Goal: Transaction & Acquisition: Obtain resource

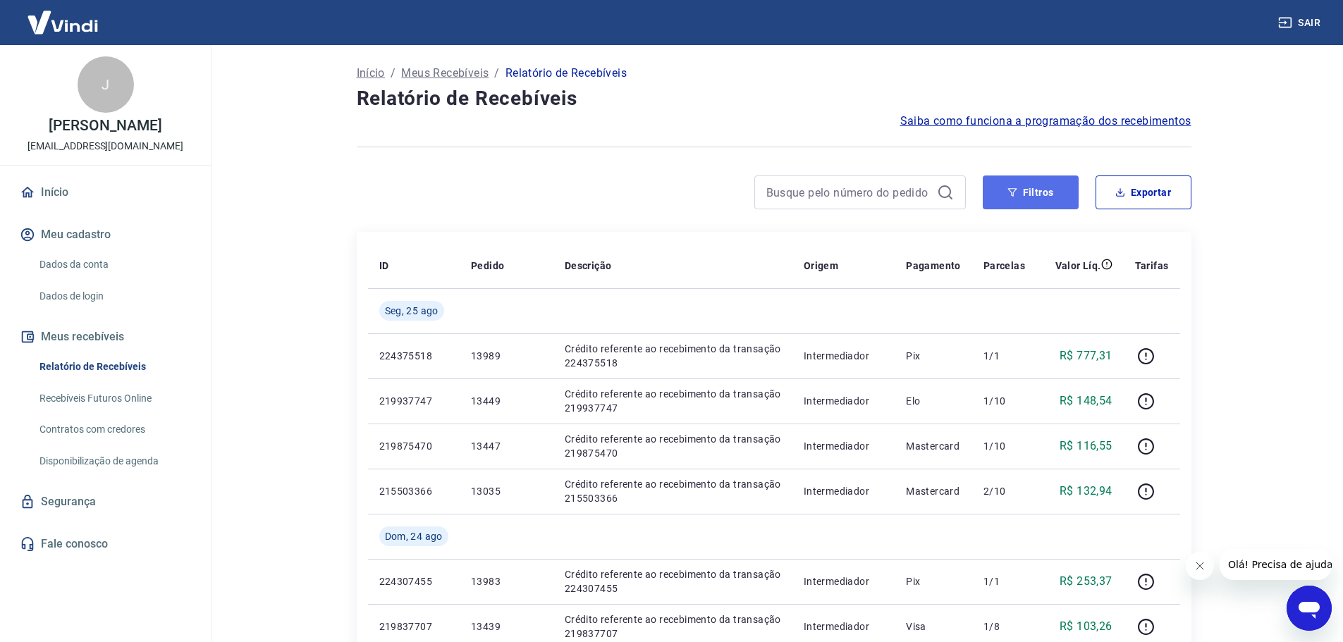
click at [1047, 200] on button "Filtros" at bounding box center [1031, 193] width 96 height 34
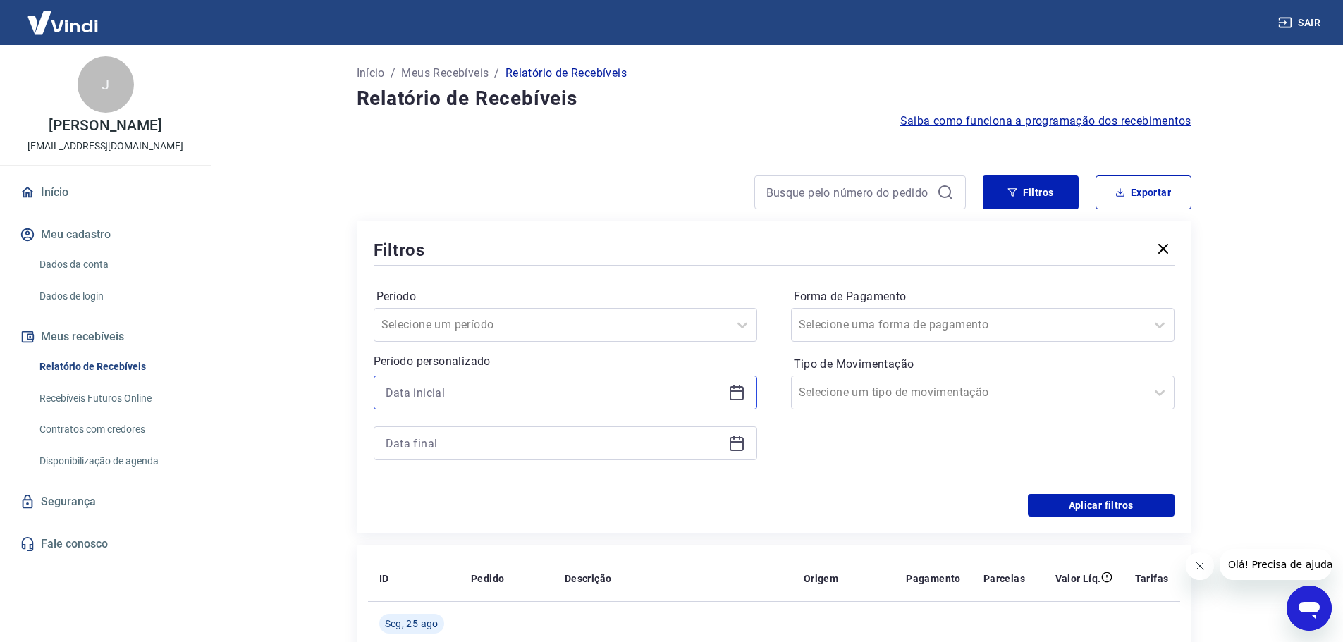
click at [515, 398] on input at bounding box center [554, 392] width 337 height 21
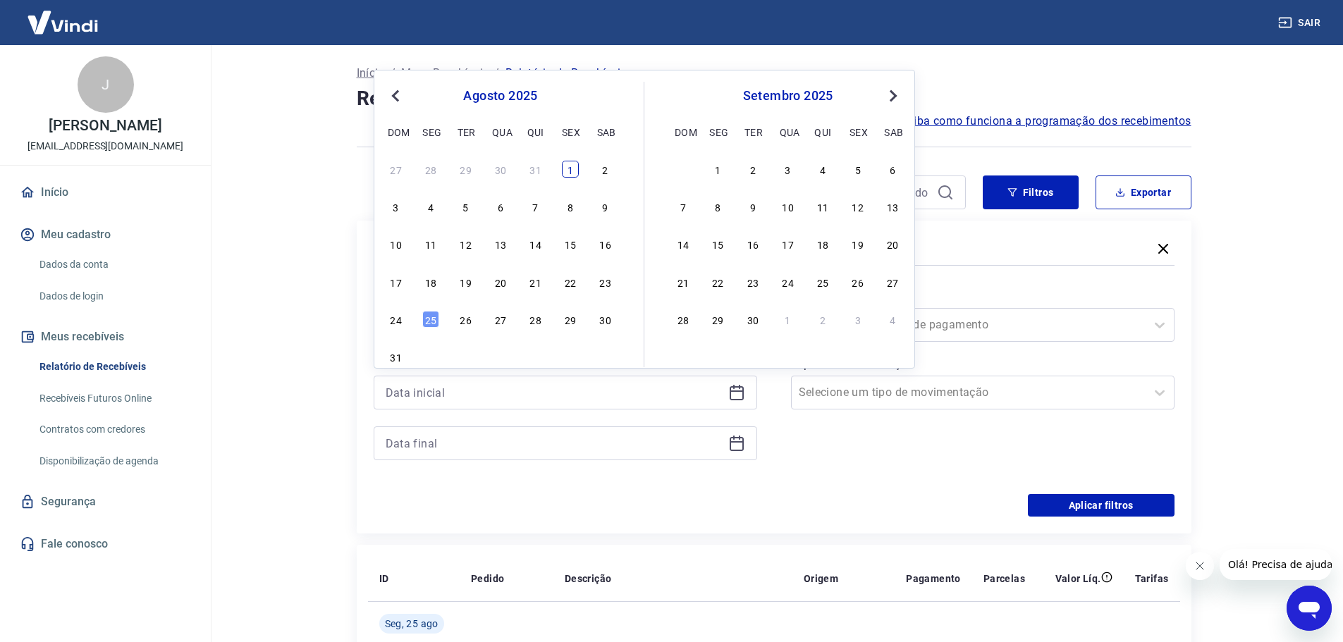
click at [567, 163] on div "1" at bounding box center [570, 169] width 17 height 17
type input "[DATE]"
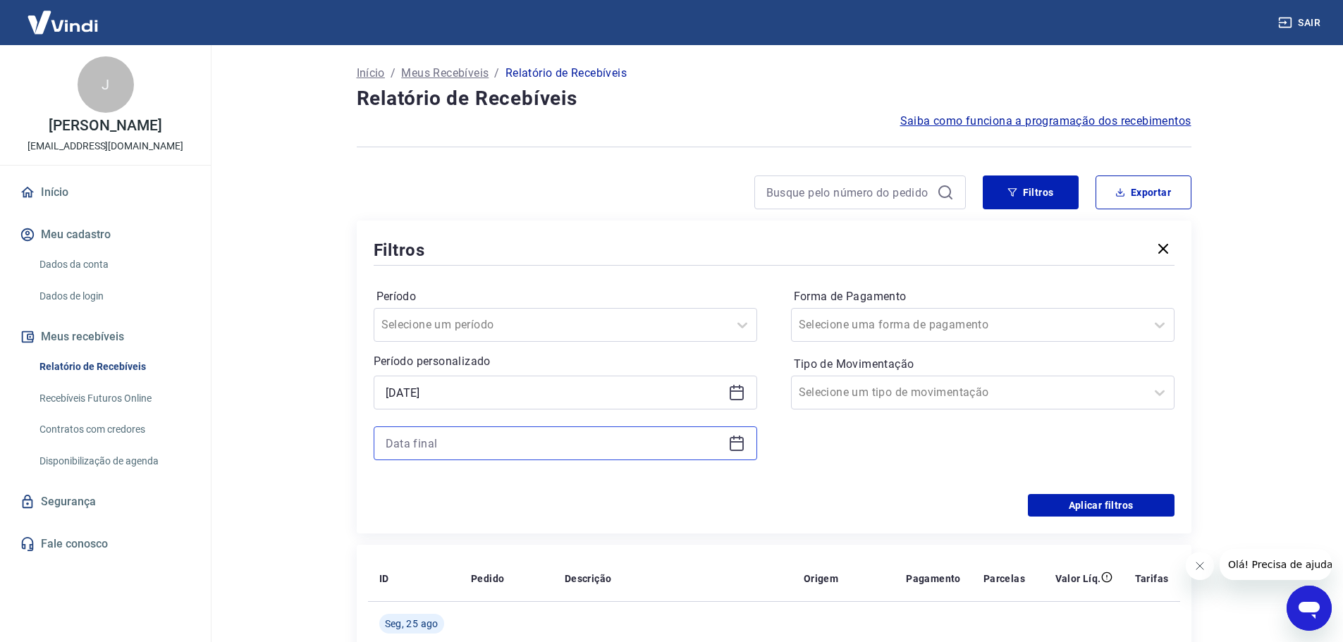
click at [601, 445] on input at bounding box center [554, 443] width 337 height 21
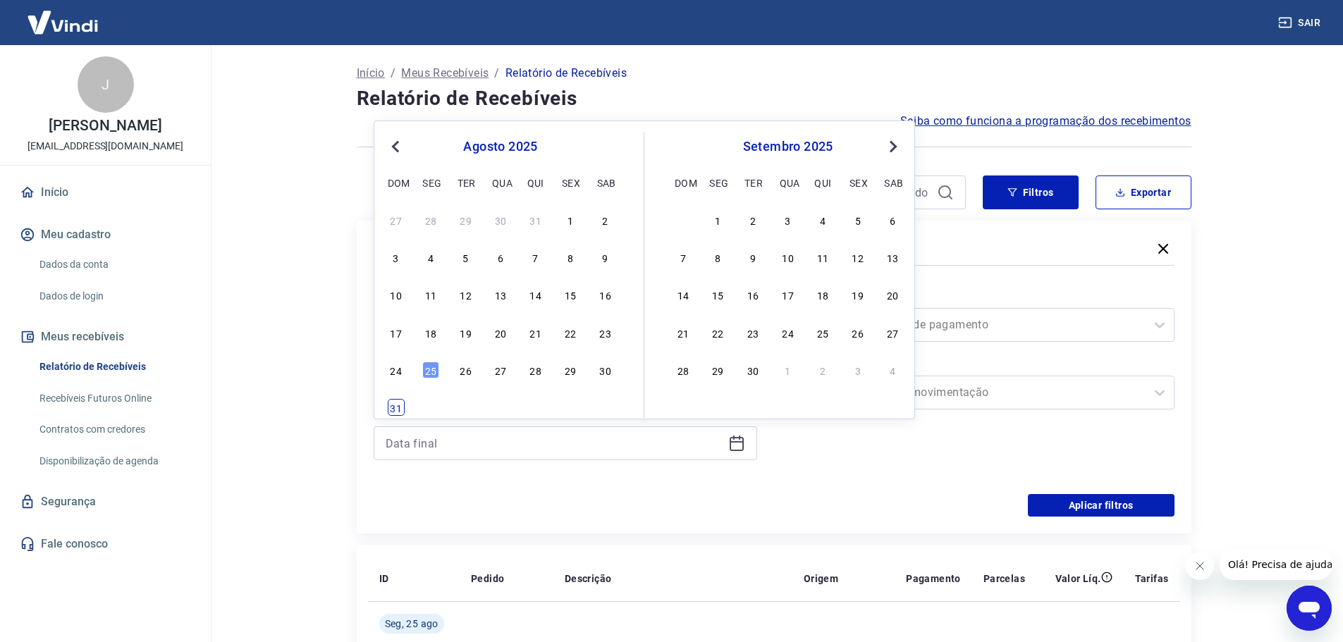
click at [400, 405] on div "31" at bounding box center [396, 407] width 17 height 17
type input "[DATE]"
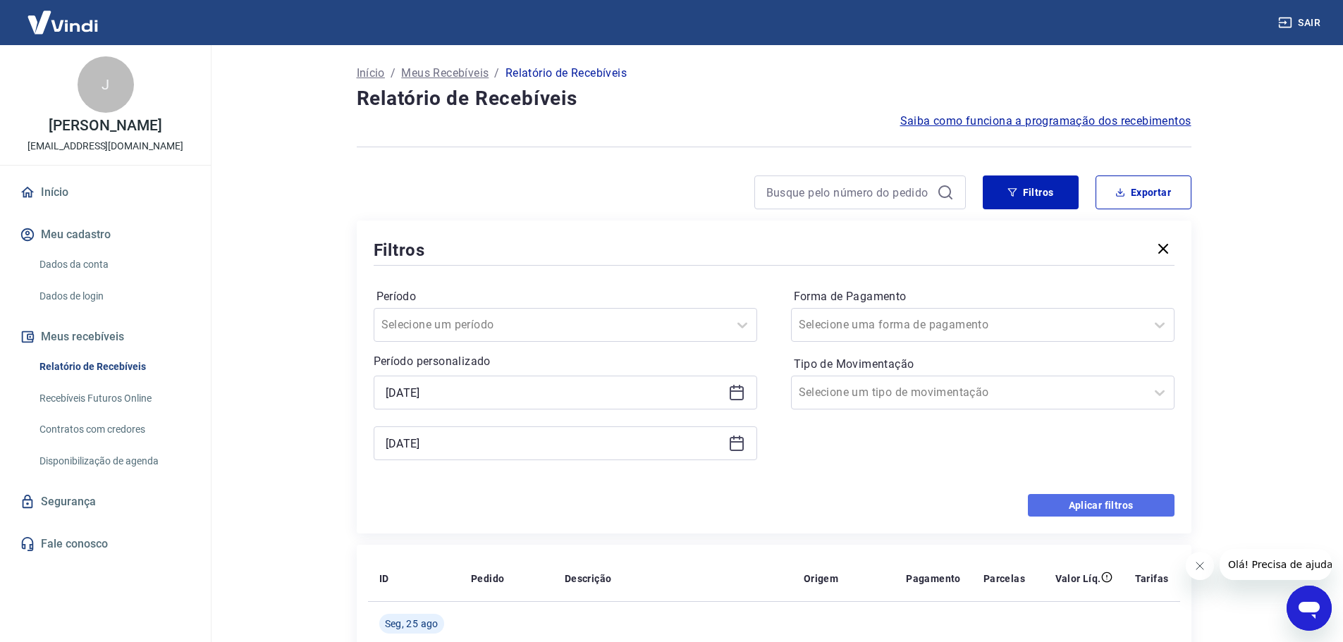
click at [1113, 505] on button "Aplicar filtros" at bounding box center [1101, 505] width 147 height 23
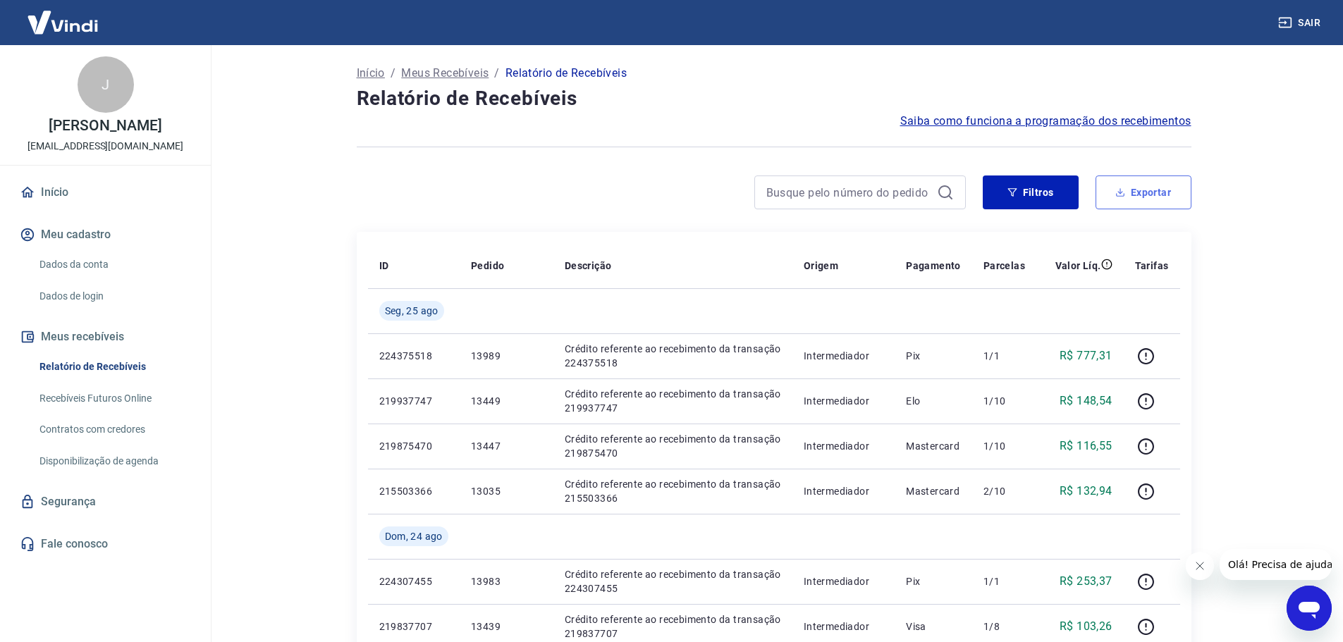
click at [1153, 189] on button "Exportar" at bounding box center [1143, 193] width 96 height 34
type input "[DATE]"
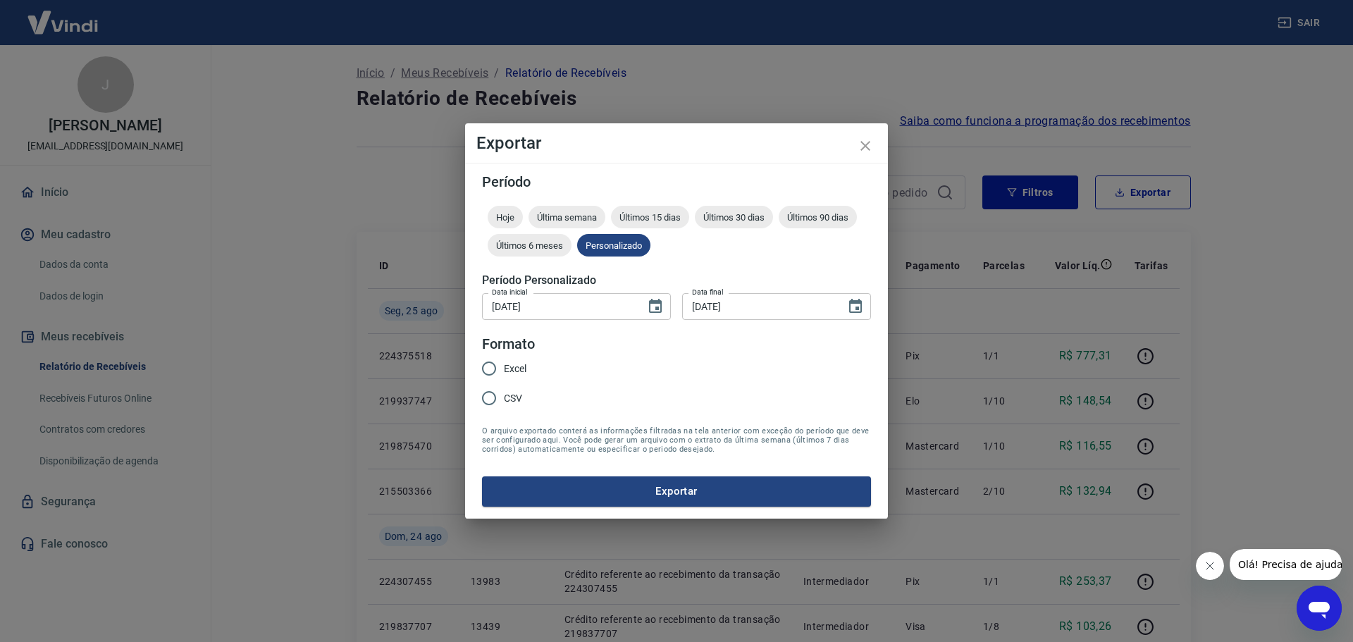
click at [510, 374] on span "Excel" at bounding box center [515, 369] width 23 height 15
click at [504, 374] on input "Excel" at bounding box center [489, 369] width 30 height 30
radio input "true"
click at [582, 486] on button "Exportar" at bounding box center [676, 491] width 389 height 30
